Goal: Check status: Check status

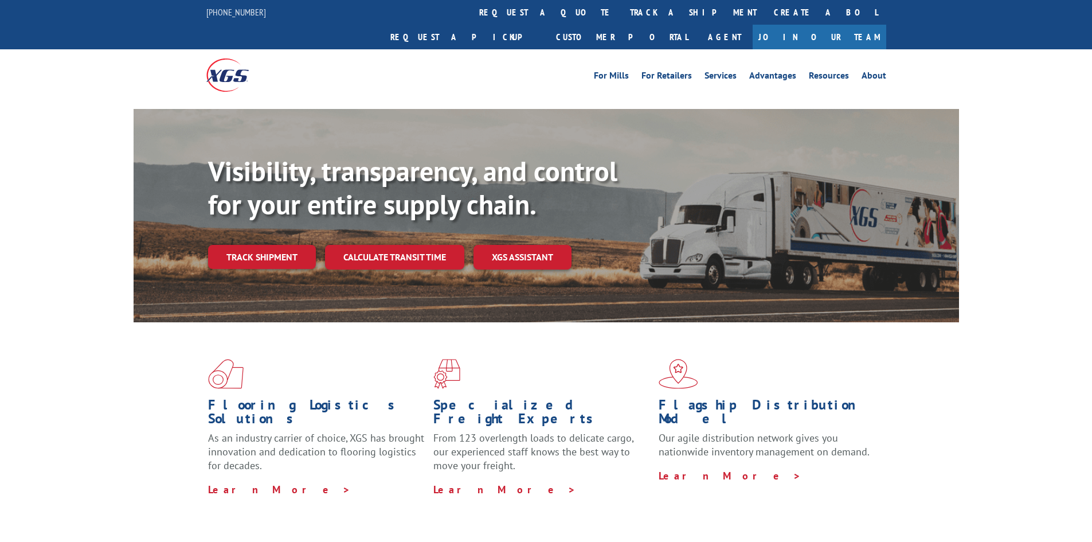
click at [408, 245] on link "Calculate transit time" at bounding box center [394, 257] width 139 height 25
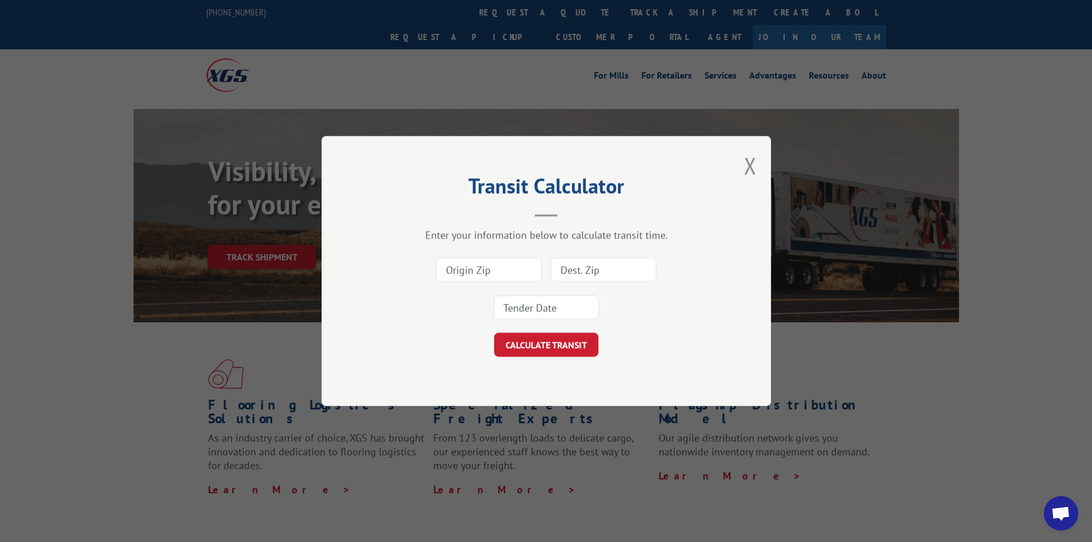
drag, startPoint x: 750, startPoint y: 175, endPoint x: 363, endPoint y: 213, distance: 388.1
click at [749, 175] on button "Close modal" at bounding box center [750, 165] width 13 height 30
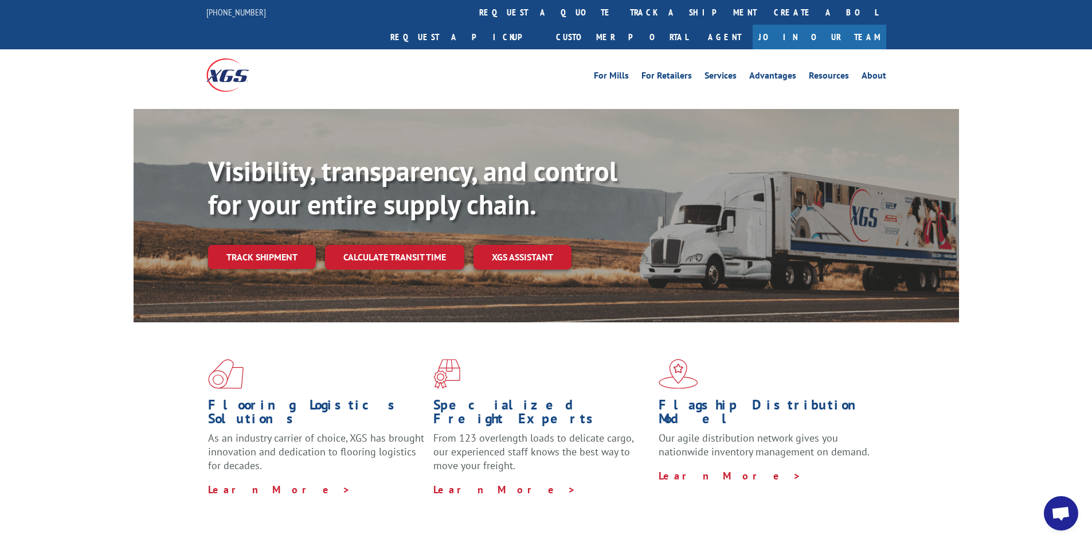
click at [289, 245] on link "Track shipment" at bounding box center [262, 257] width 108 height 24
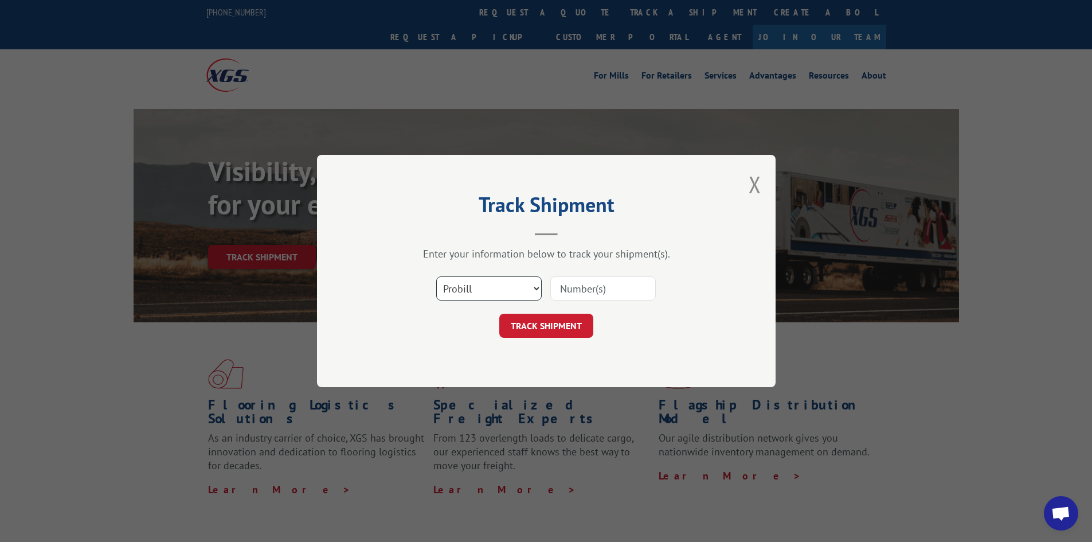
click at [464, 285] on select "Select category... Probill BOL PO" at bounding box center [488, 288] width 105 height 24
select select "bol"
click at [436, 276] on select "Select category... Probill BOL PO" at bounding box center [488, 288] width 105 height 24
click at [594, 298] on input at bounding box center [602, 288] width 105 height 24
type input "2841901"
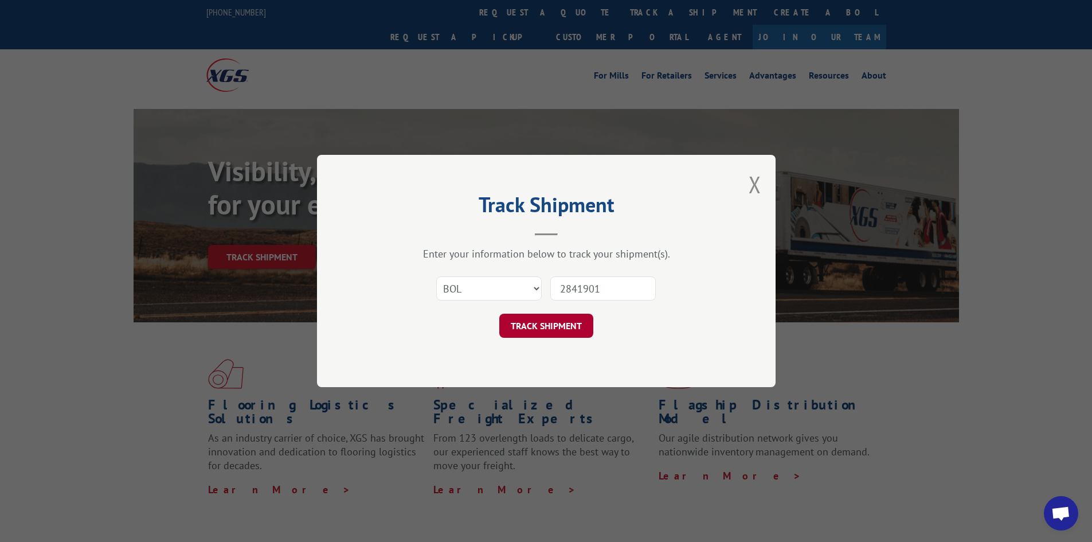
click at [547, 332] on button "TRACK SHIPMENT" at bounding box center [546, 326] width 94 height 24
